Goal: Task Accomplishment & Management: Use online tool/utility

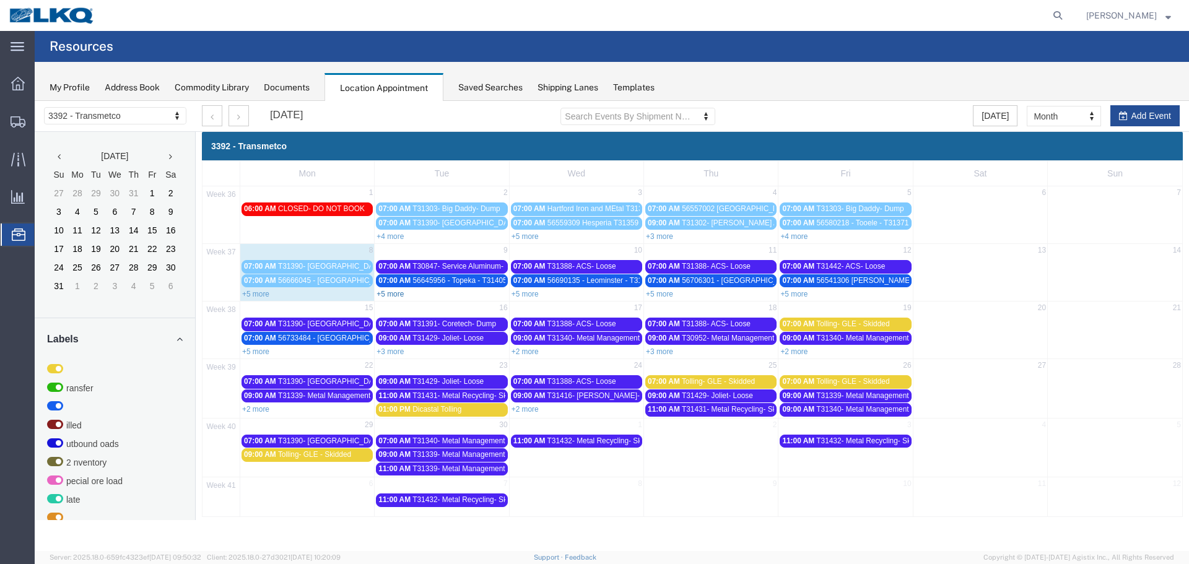
click at [399, 293] on link "+5 more" at bounding box center [389, 294] width 27 height 9
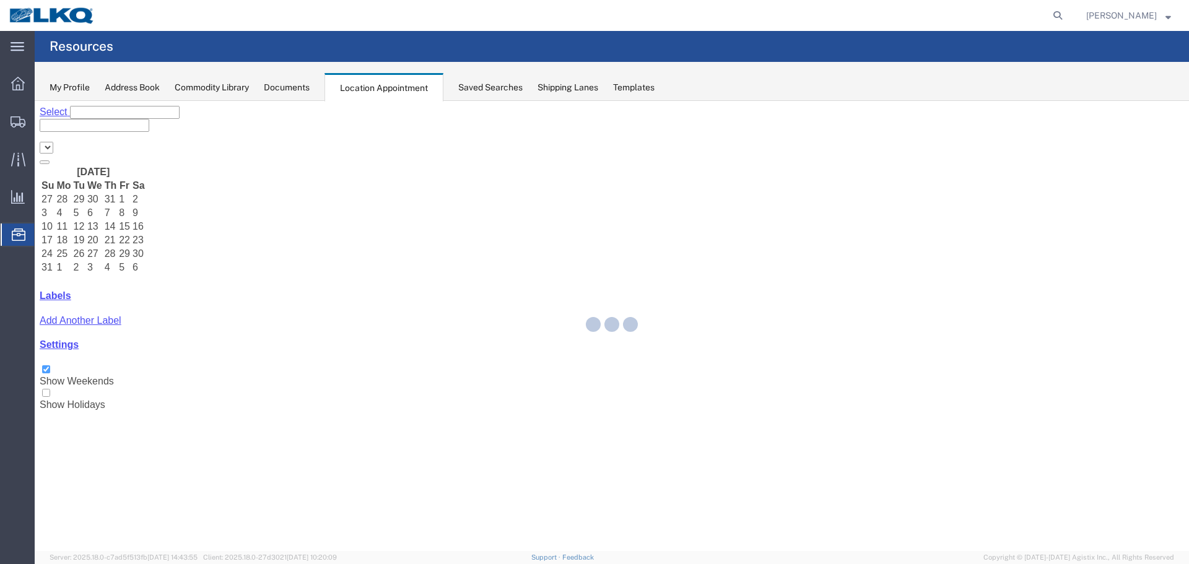
select select "28018"
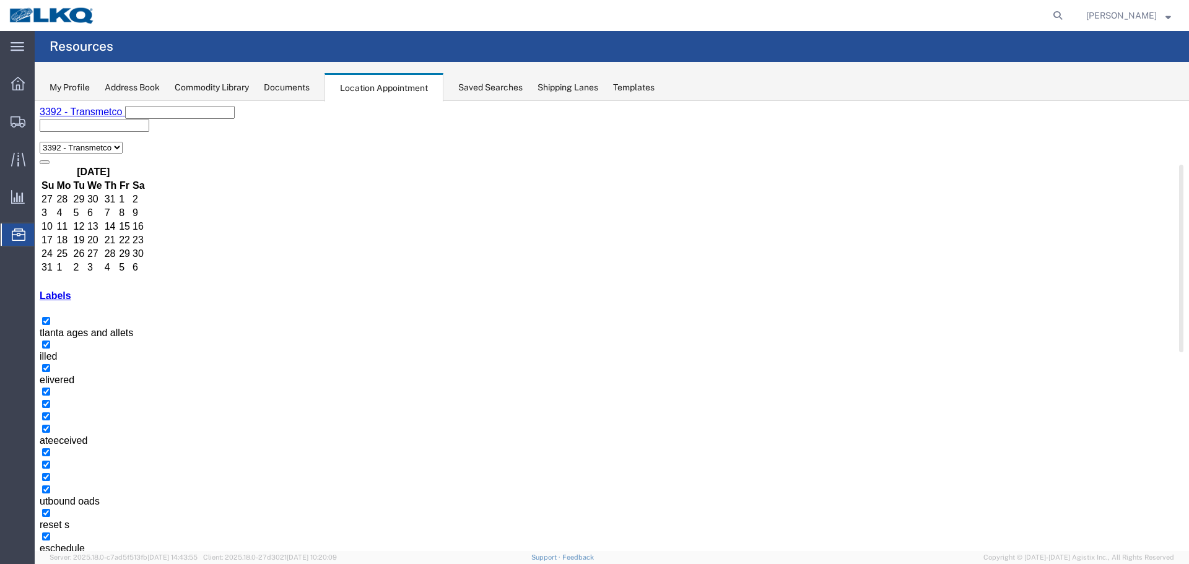
drag, startPoint x: 193, startPoint y: 376, endPoint x: 235, endPoint y: 381, distance: 41.9
copy h3 "56645156"
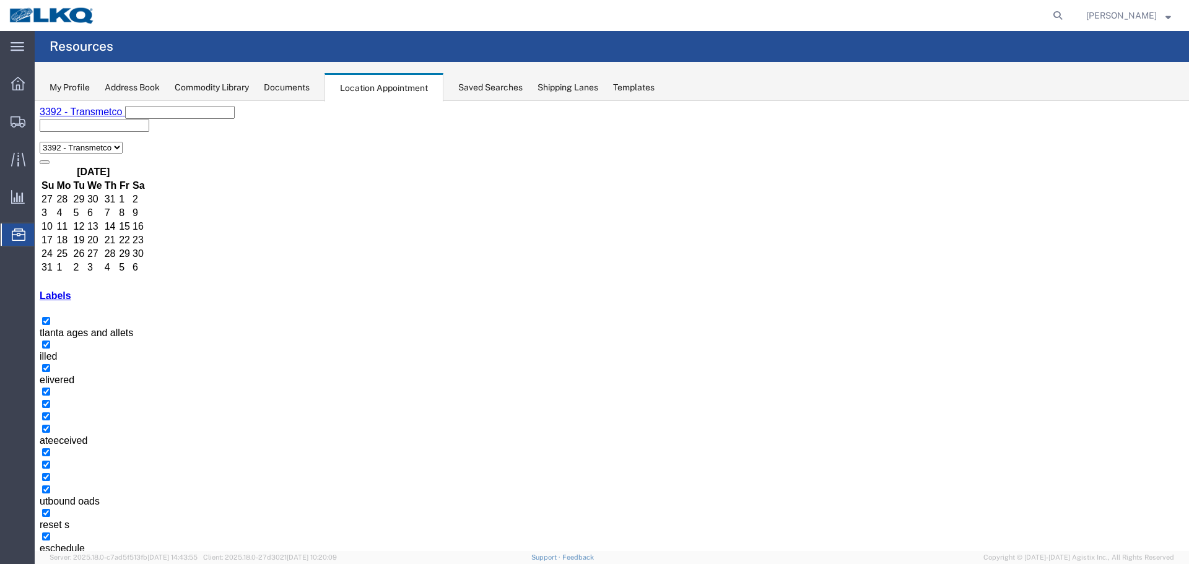
select select "1"
select select "22"
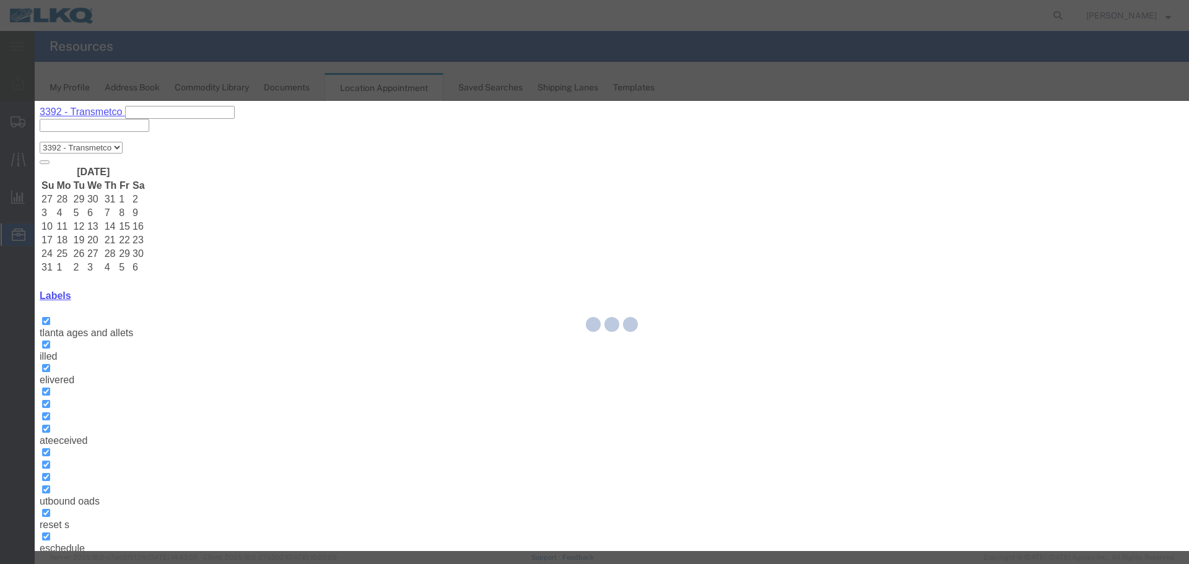
select select
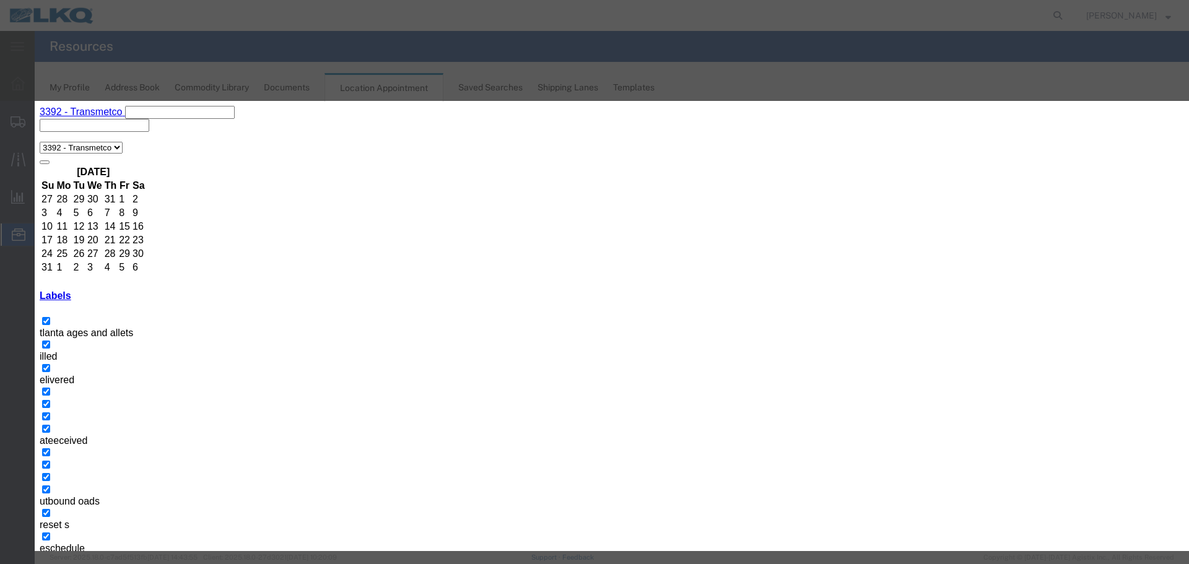
type input "de"
select select "40"
